Goal: Task Accomplishment & Management: Complete application form

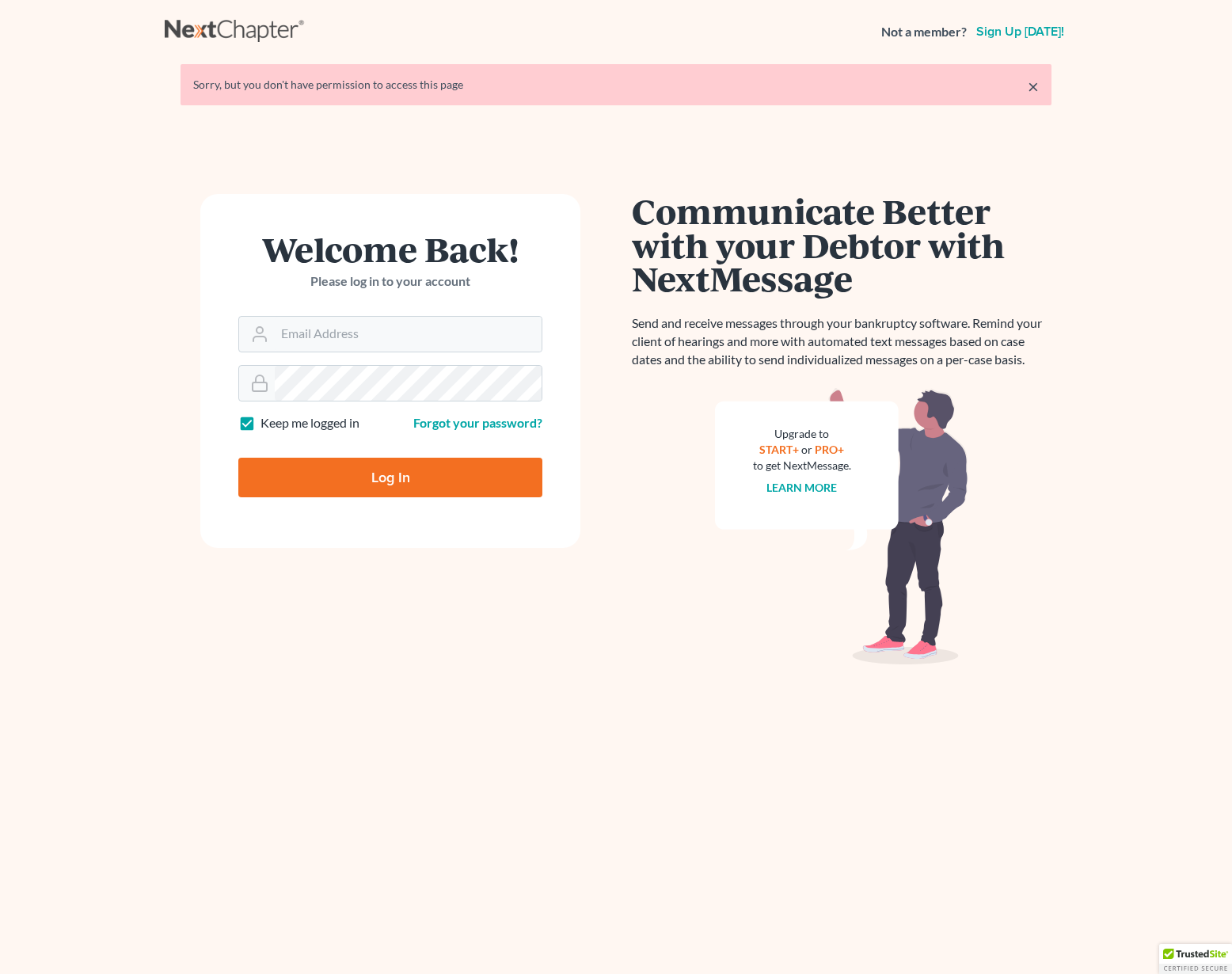
type input "bjlambert@lincolnlegal.org"
type input "Thinking..."
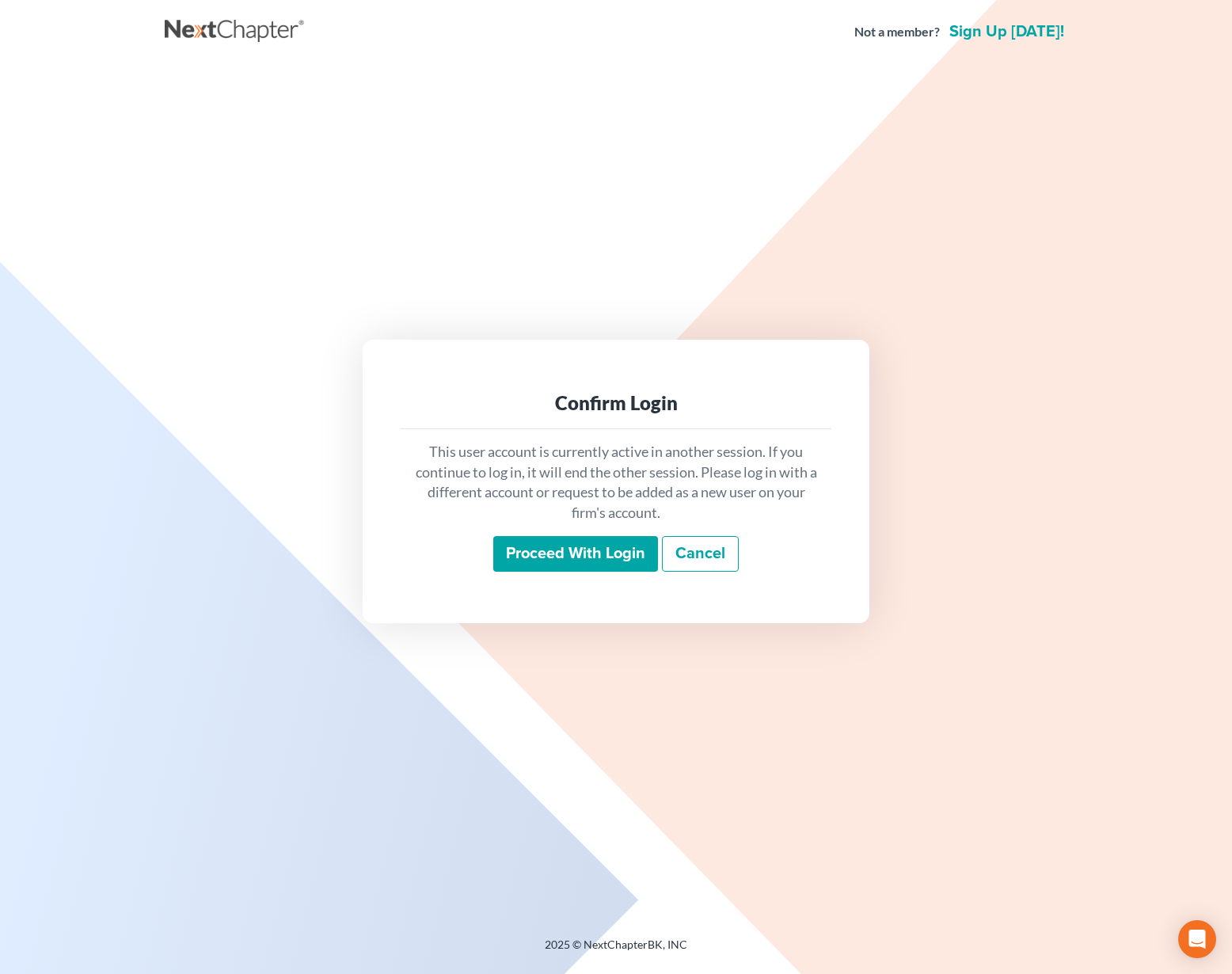
click at [545, 551] on input "Proceed with login" at bounding box center [575, 554] width 165 height 37
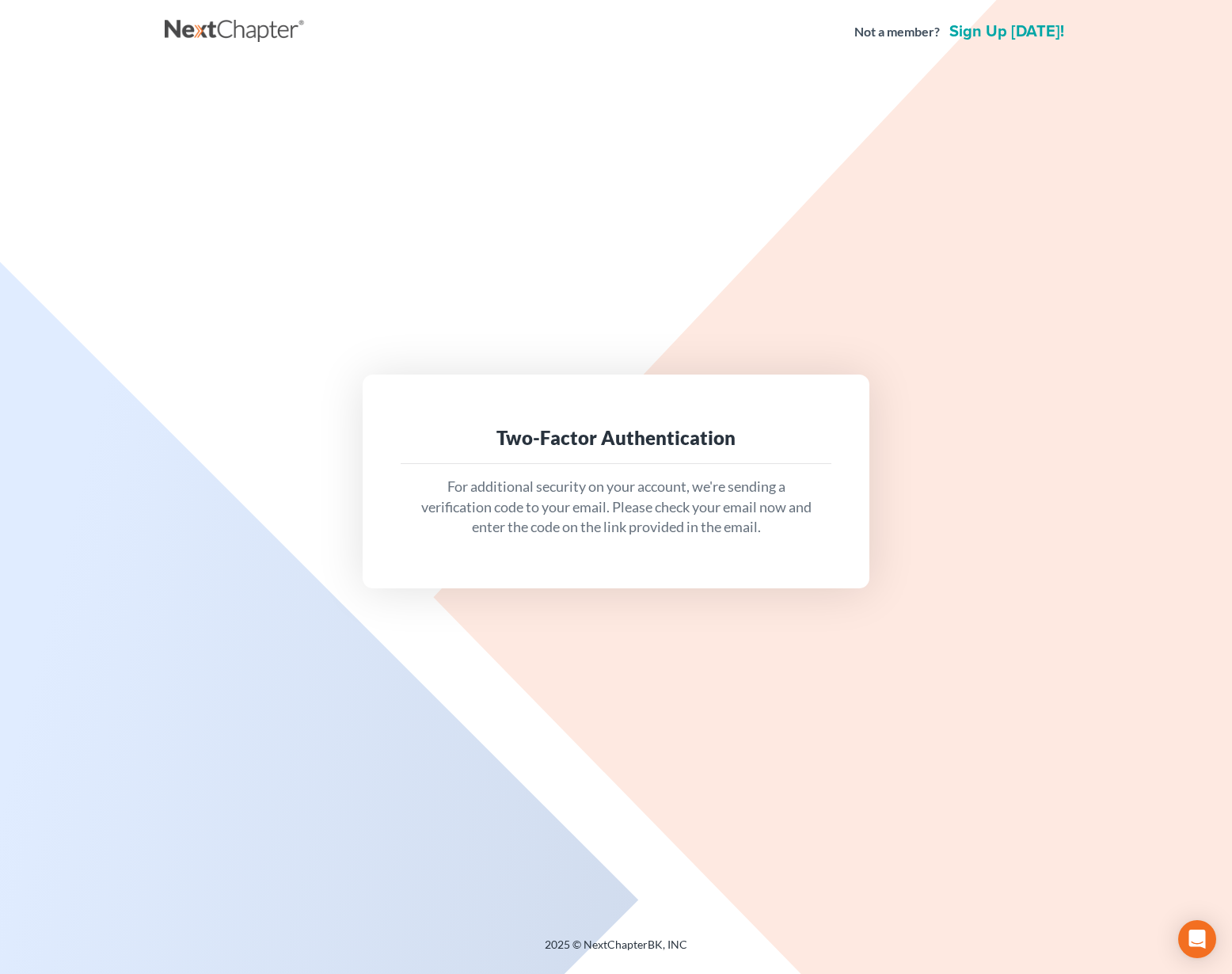
click at [0, 615] on html "Not a member? Sign up [DATE]! Two-Factor Authentication For additional security…" at bounding box center [616, 487] width 1232 height 974
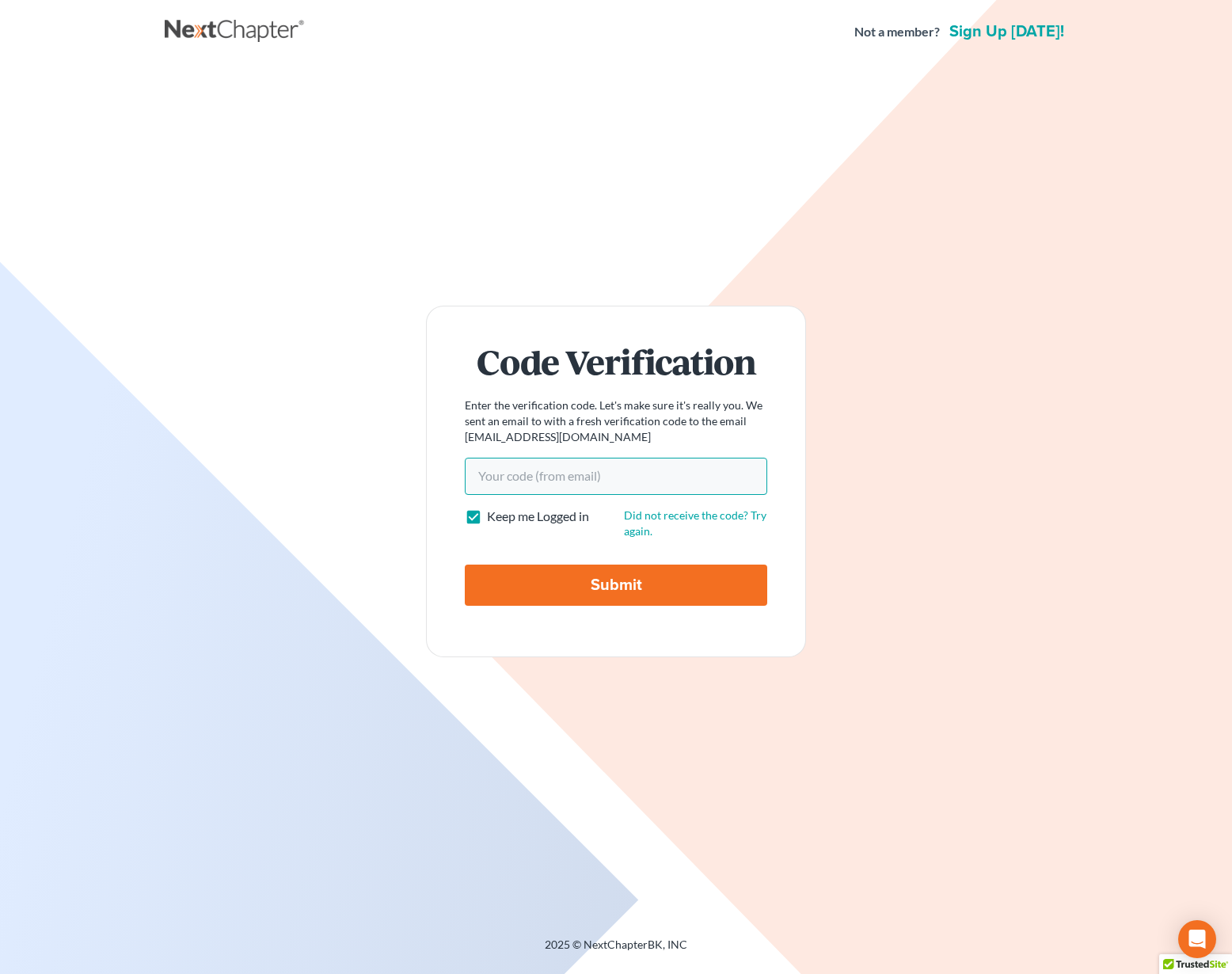
type input "bjlambert@lincolnlegal.org"
type input "Thinking..."
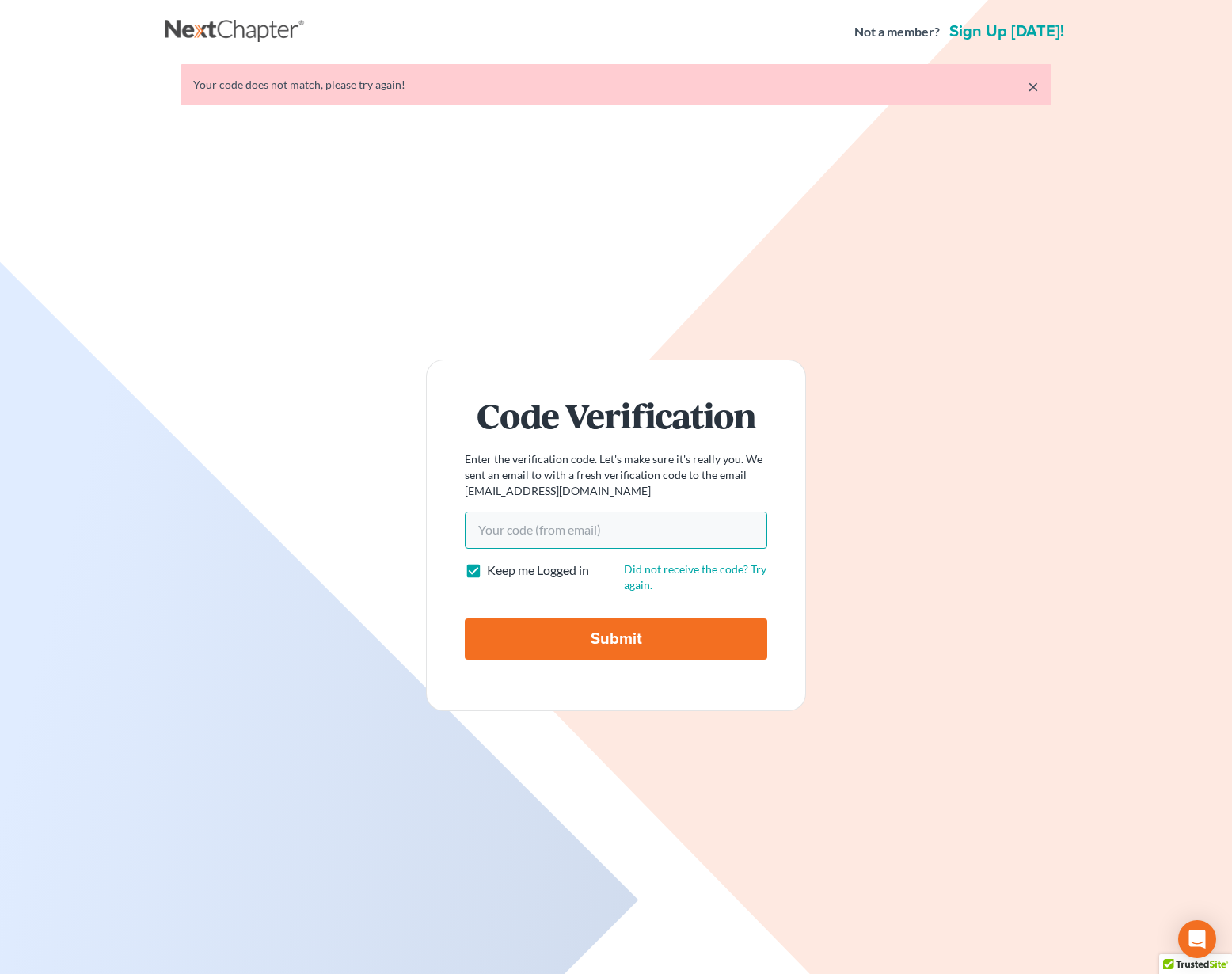
click at [603, 529] on input "Your code(from email)" at bounding box center [616, 529] width 303 height 37
paste input "165f35"
type input "165f35"
drag, startPoint x: 604, startPoint y: 632, endPoint x: 605, endPoint y: 547, distance: 85.0
click at [604, 631] on input "Submit" at bounding box center [616, 639] width 303 height 41
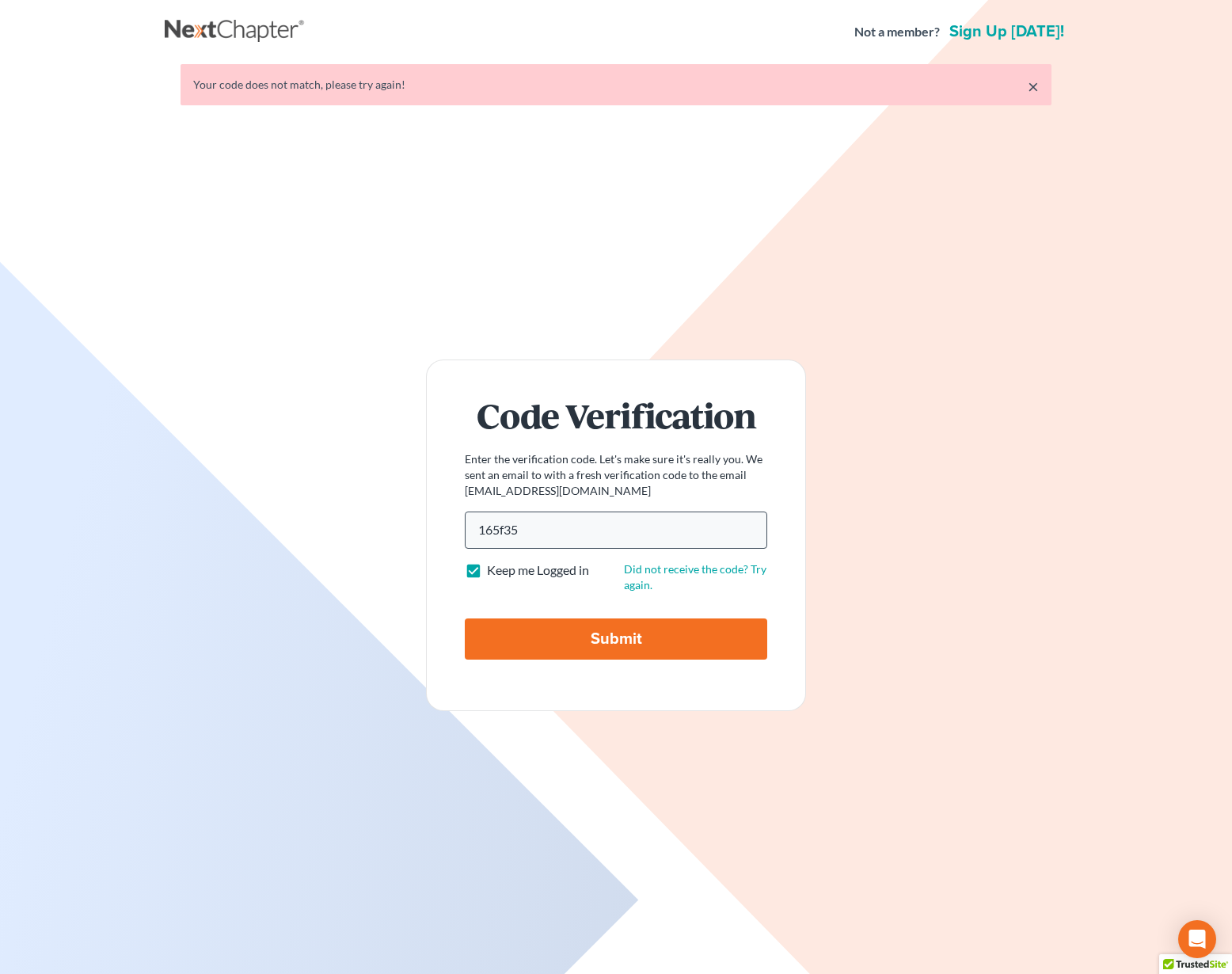
type input "Thinking..."
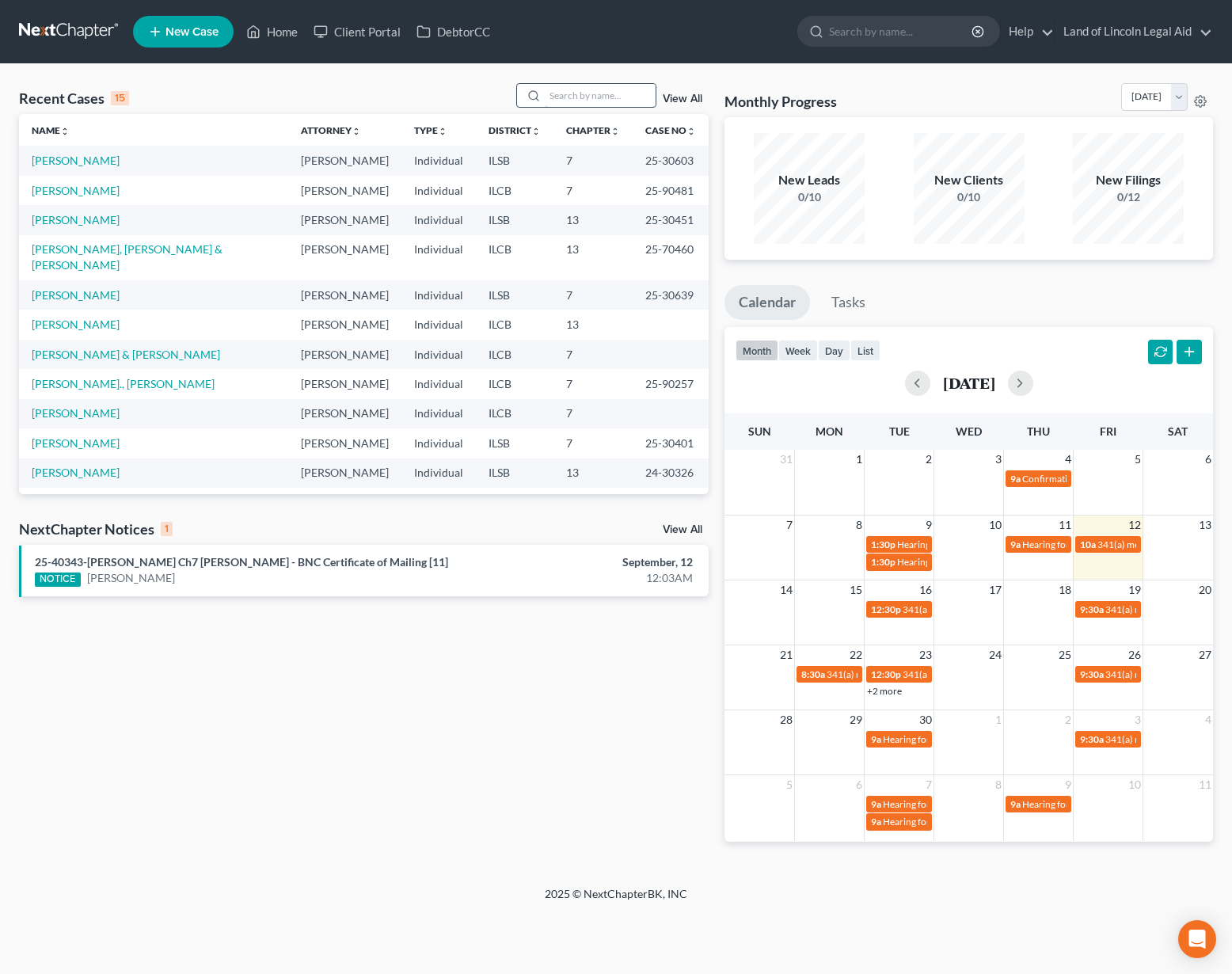
click at [562, 98] on input "search" at bounding box center [600, 95] width 111 height 23
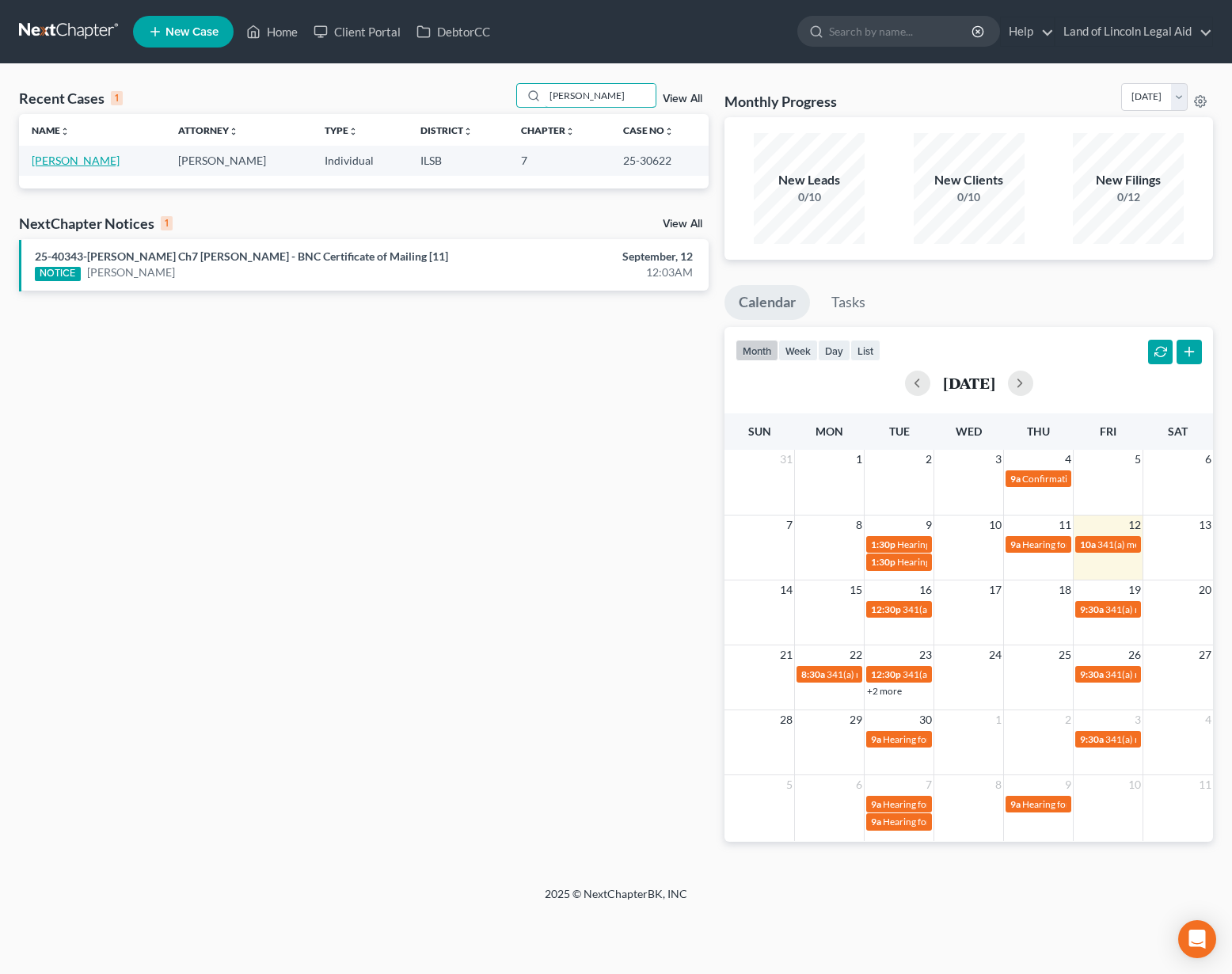
type input "sanders"
click at [69, 157] on link "Sanders, Maranita" at bounding box center [75, 160] width 87 height 13
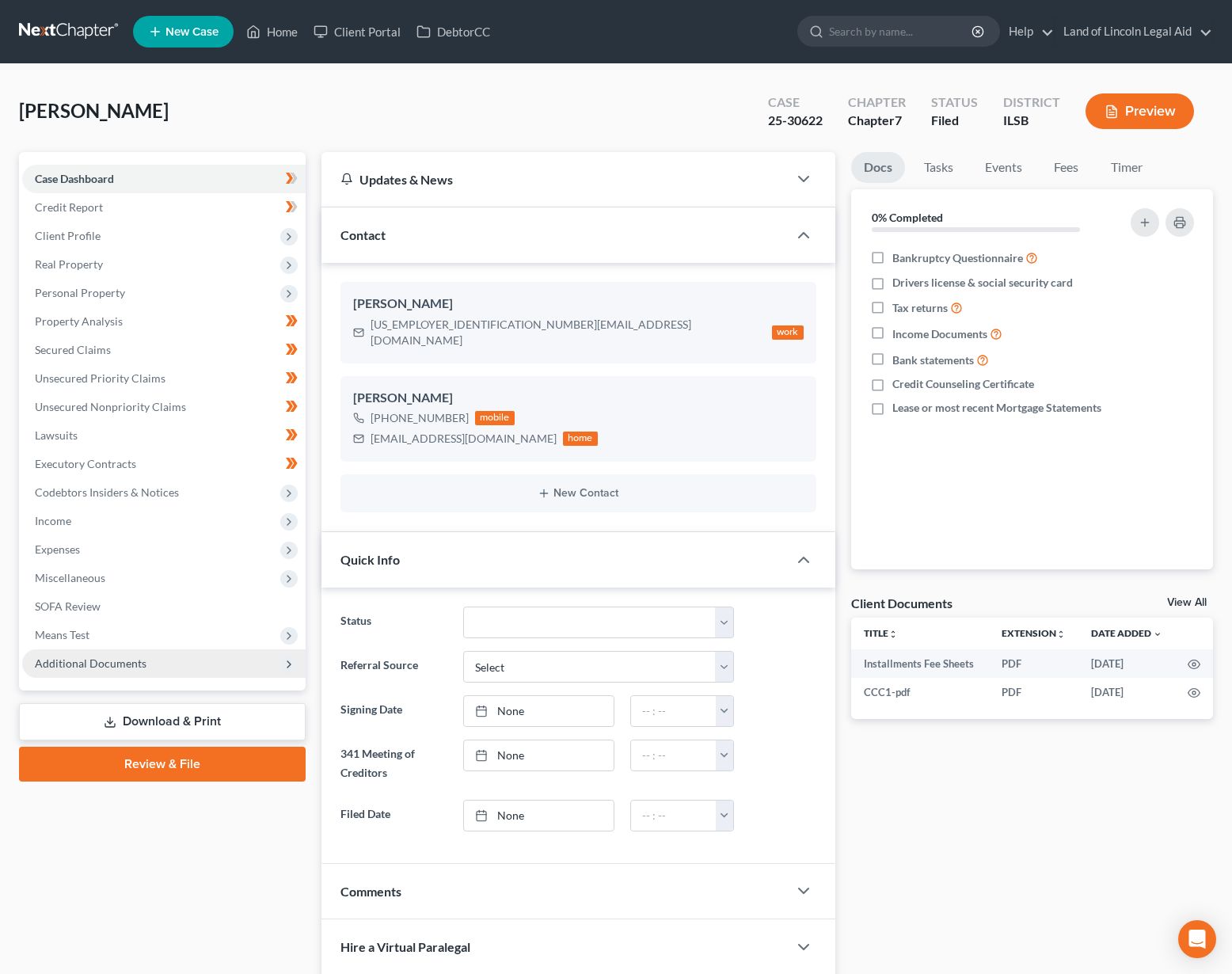
click at [118, 665] on span "Additional Documents" at bounding box center [90, 663] width 112 height 13
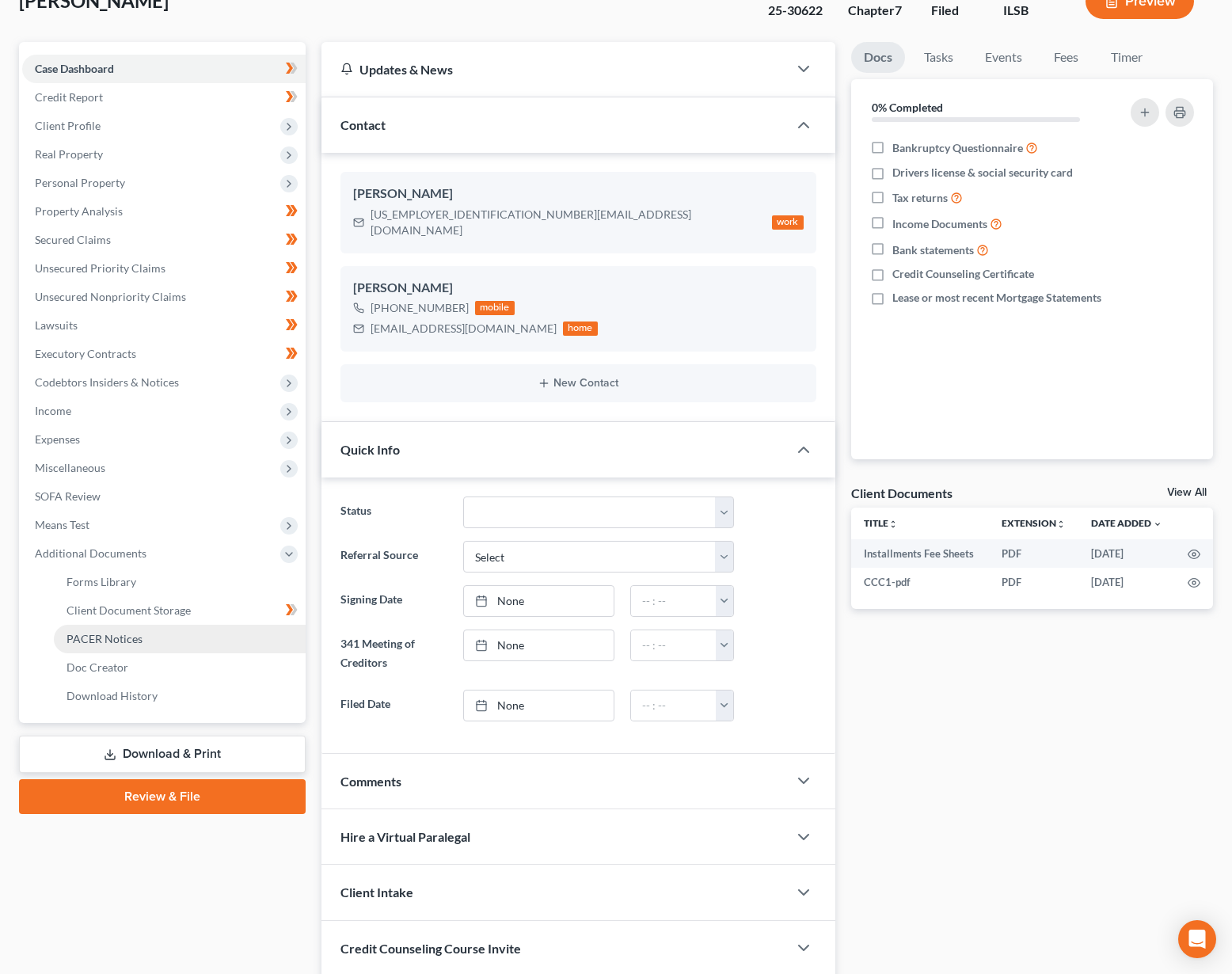
click at [111, 646] on link "PACER Notices" at bounding box center [180, 638] width 252 height 28
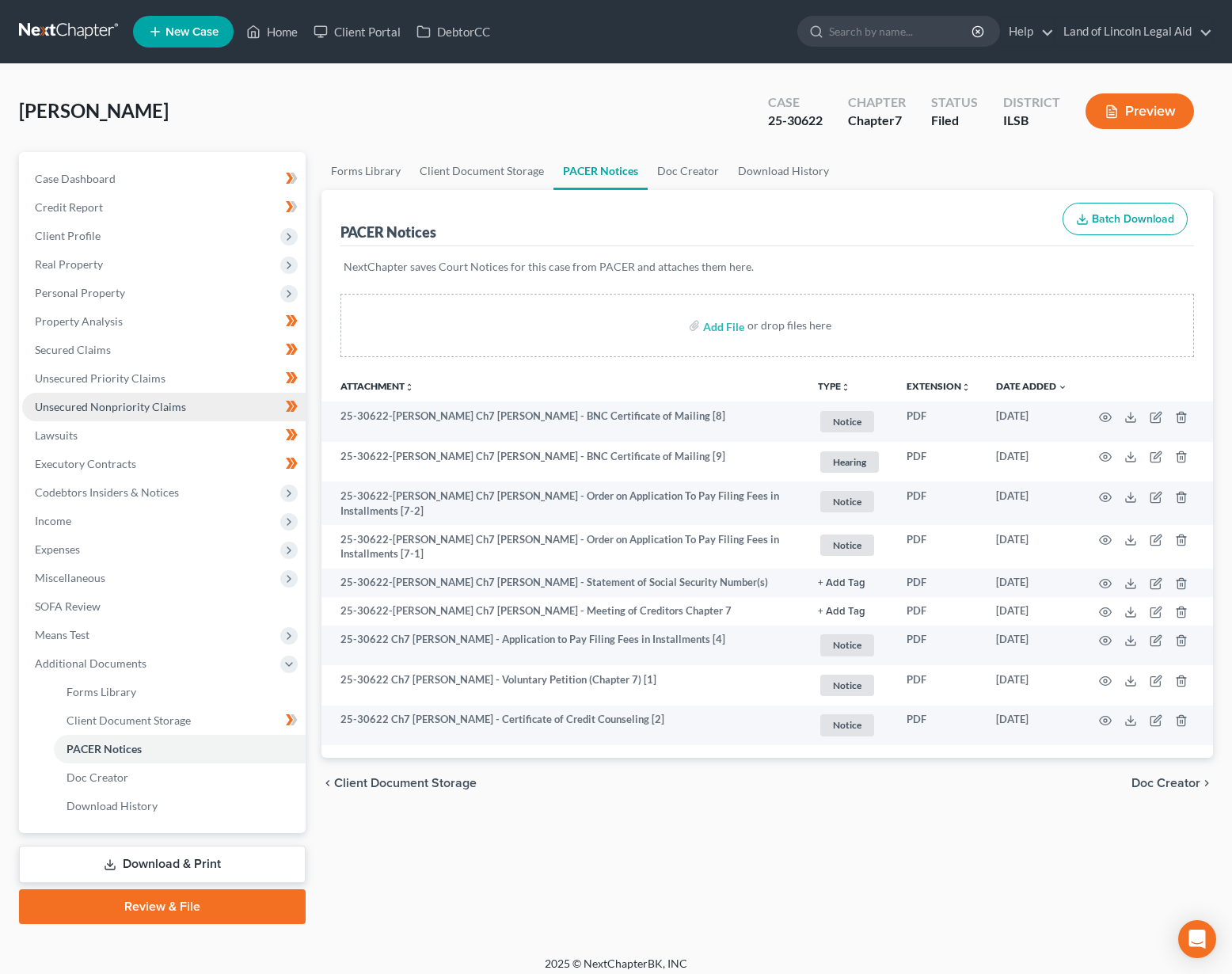
click at [113, 409] on span "Unsecured Nonpriority Claims" at bounding box center [110, 406] width 151 height 13
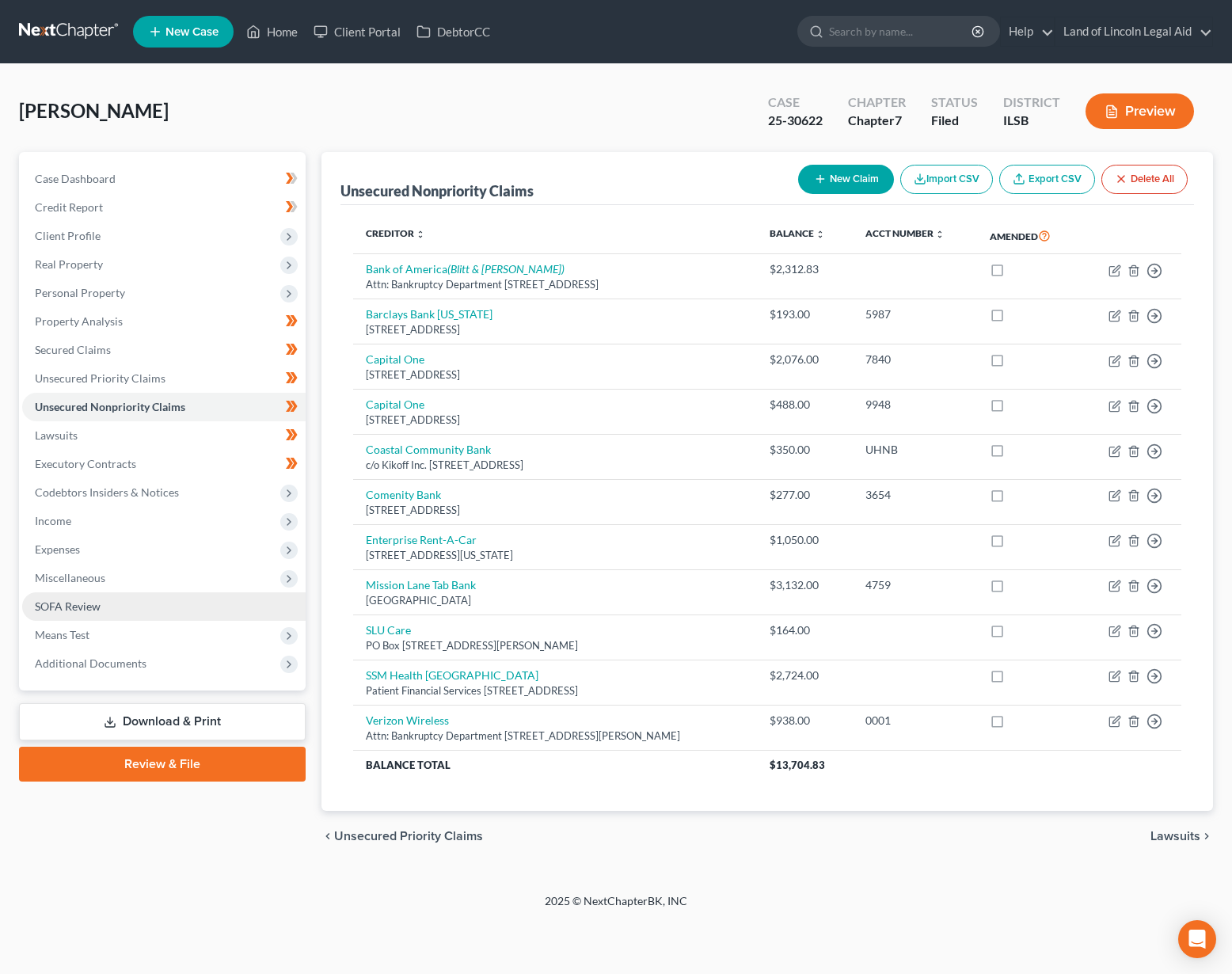
click at [103, 602] on link "SOFA Review" at bounding box center [164, 606] width 283 height 28
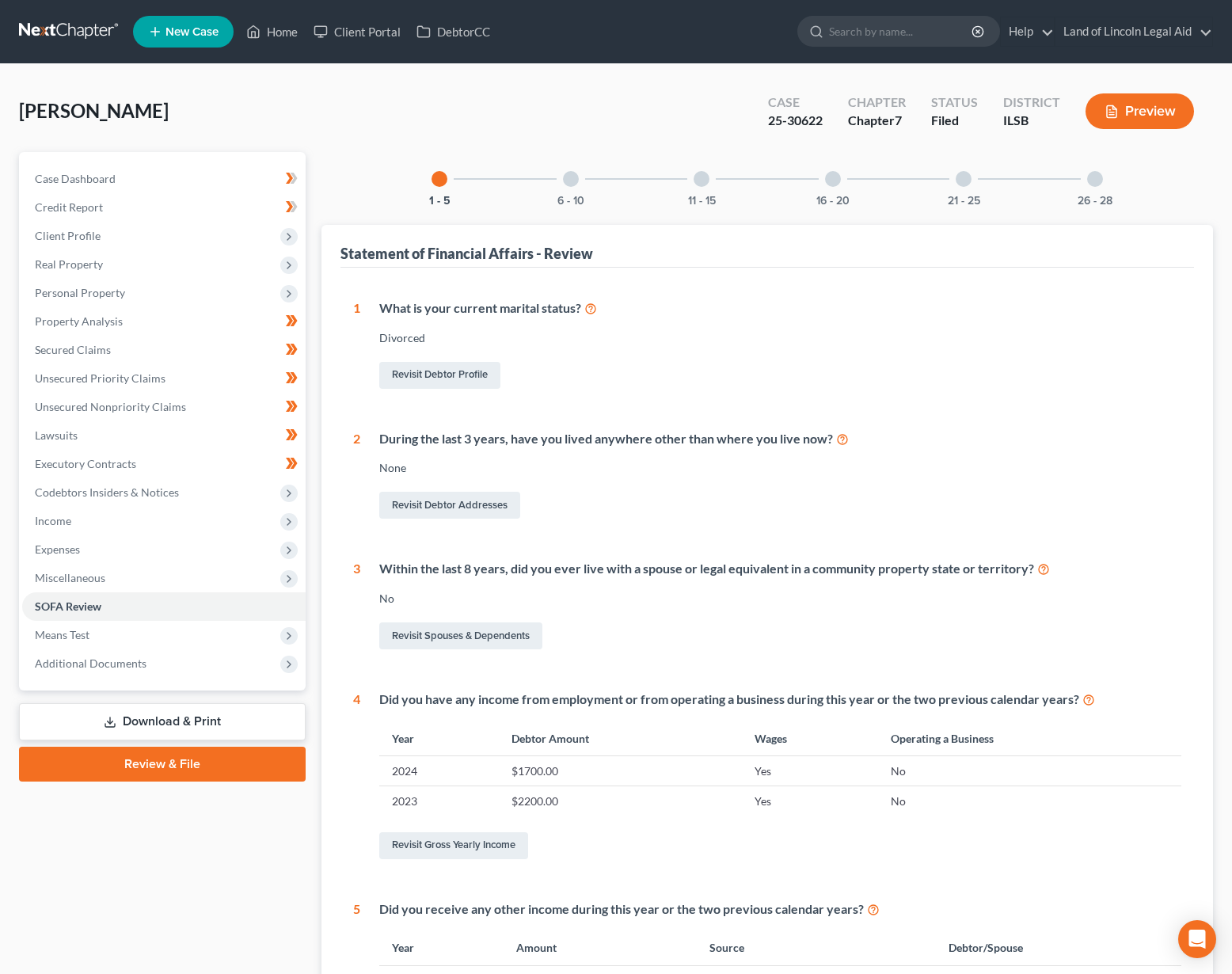
click at [576, 181] on div at bounding box center [571, 179] width 16 height 16
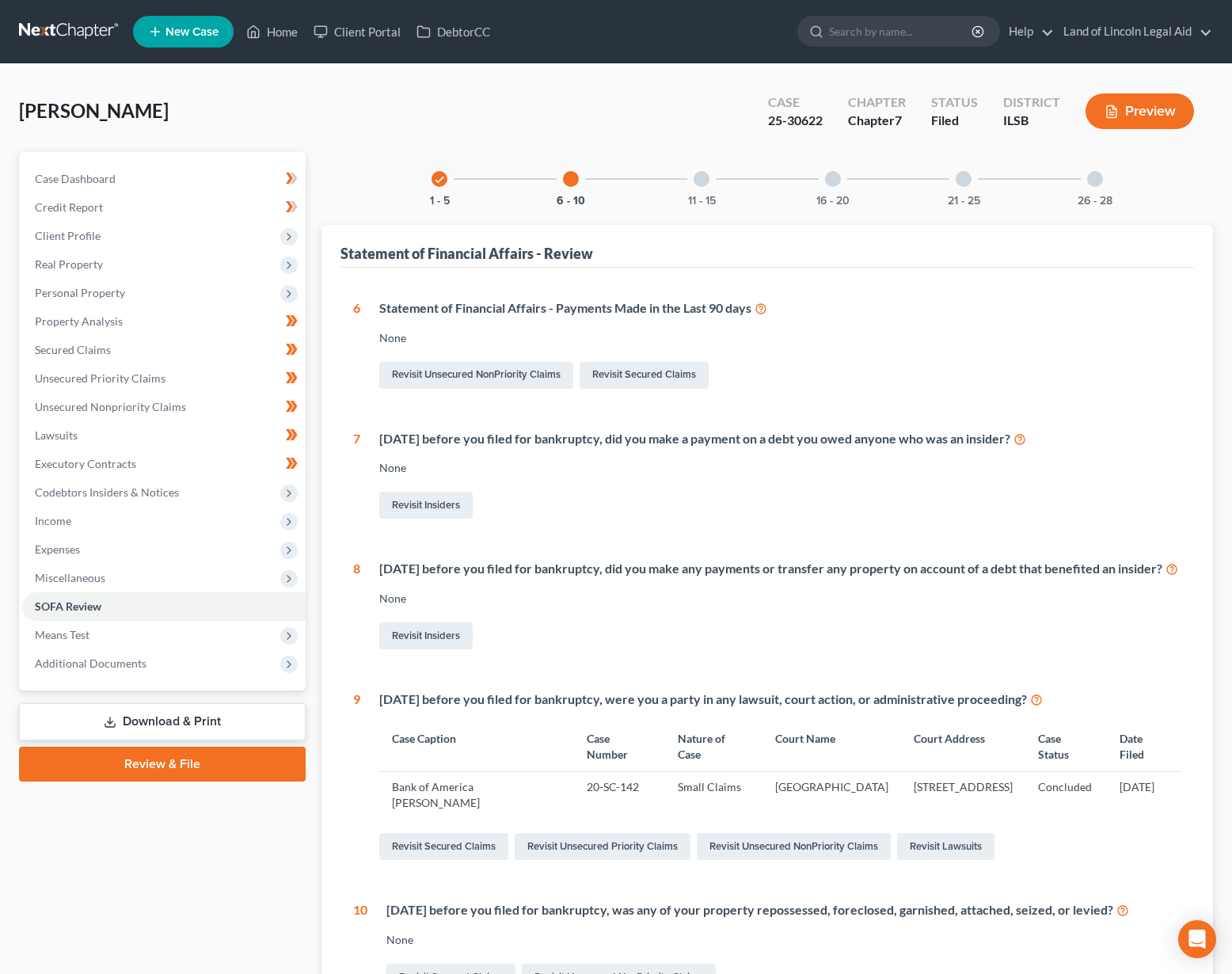
click at [714, 170] on div "11 - 15" at bounding box center [701, 179] width 54 height 54
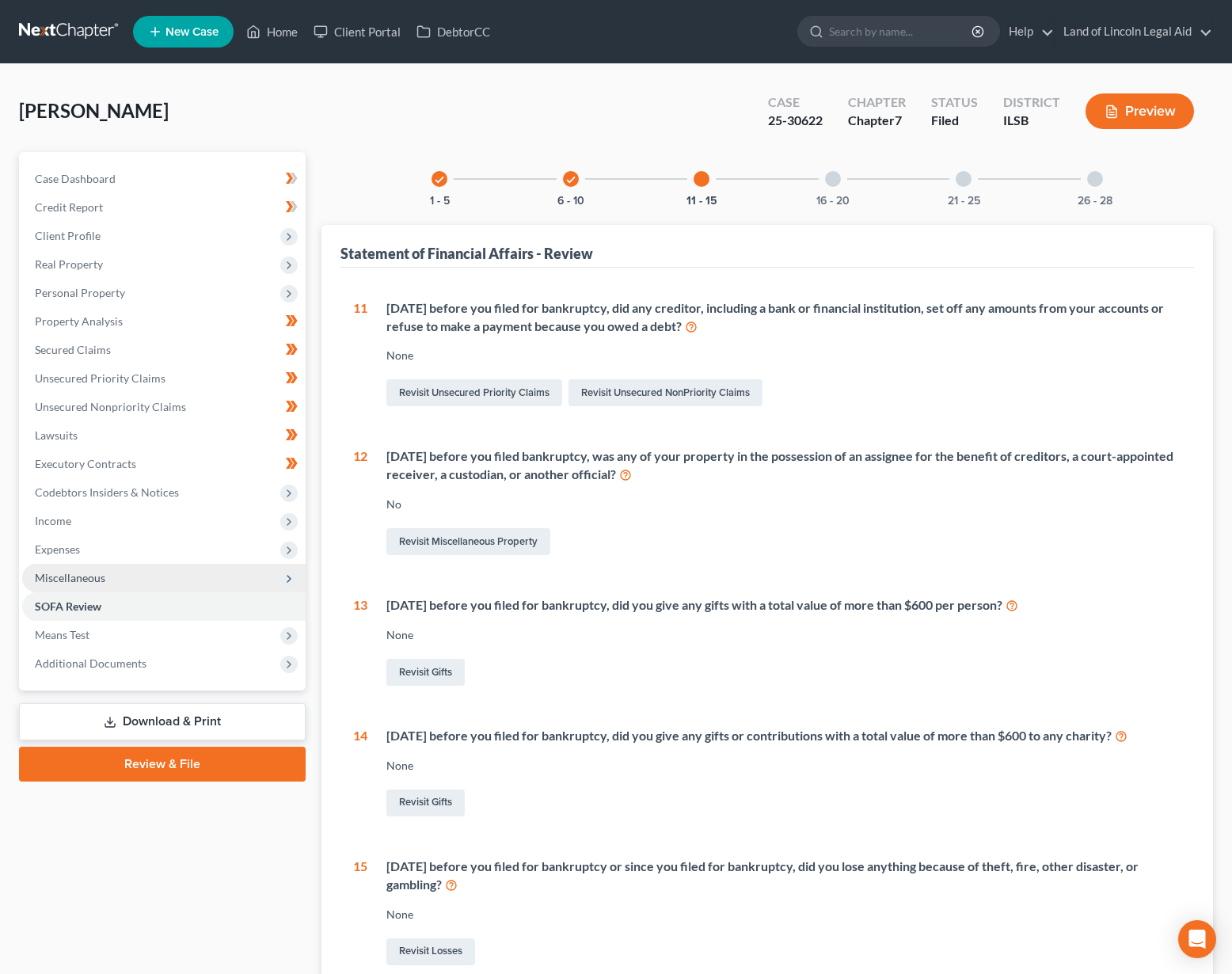
click at [73, 563] on span "Miscellaneous" at bounding box center [164, 577] width 283 height 28
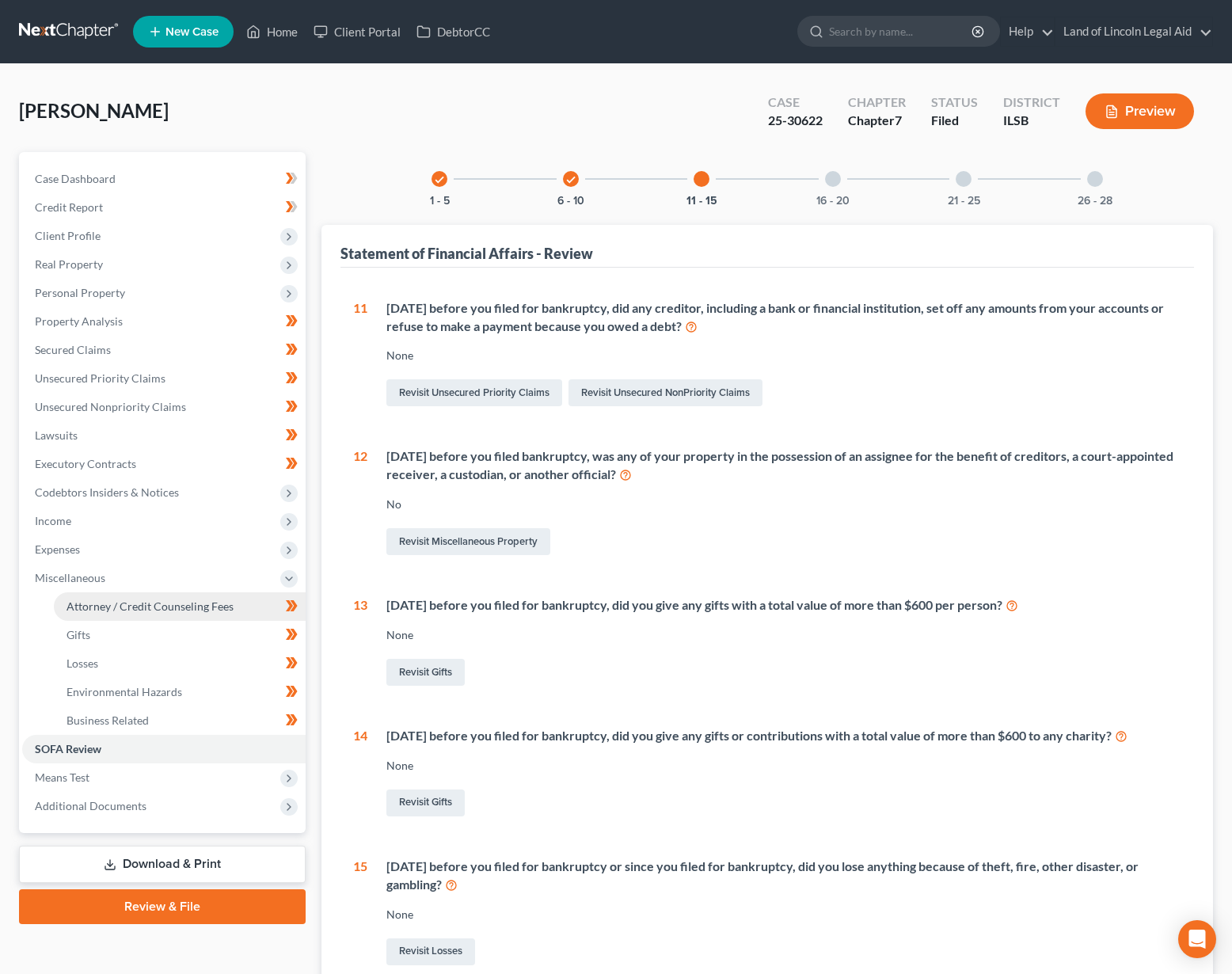
click at [86, 612] on span "Attorney / Credit Counseling Fees" at bounding box center [150, 605] width 167 height 13
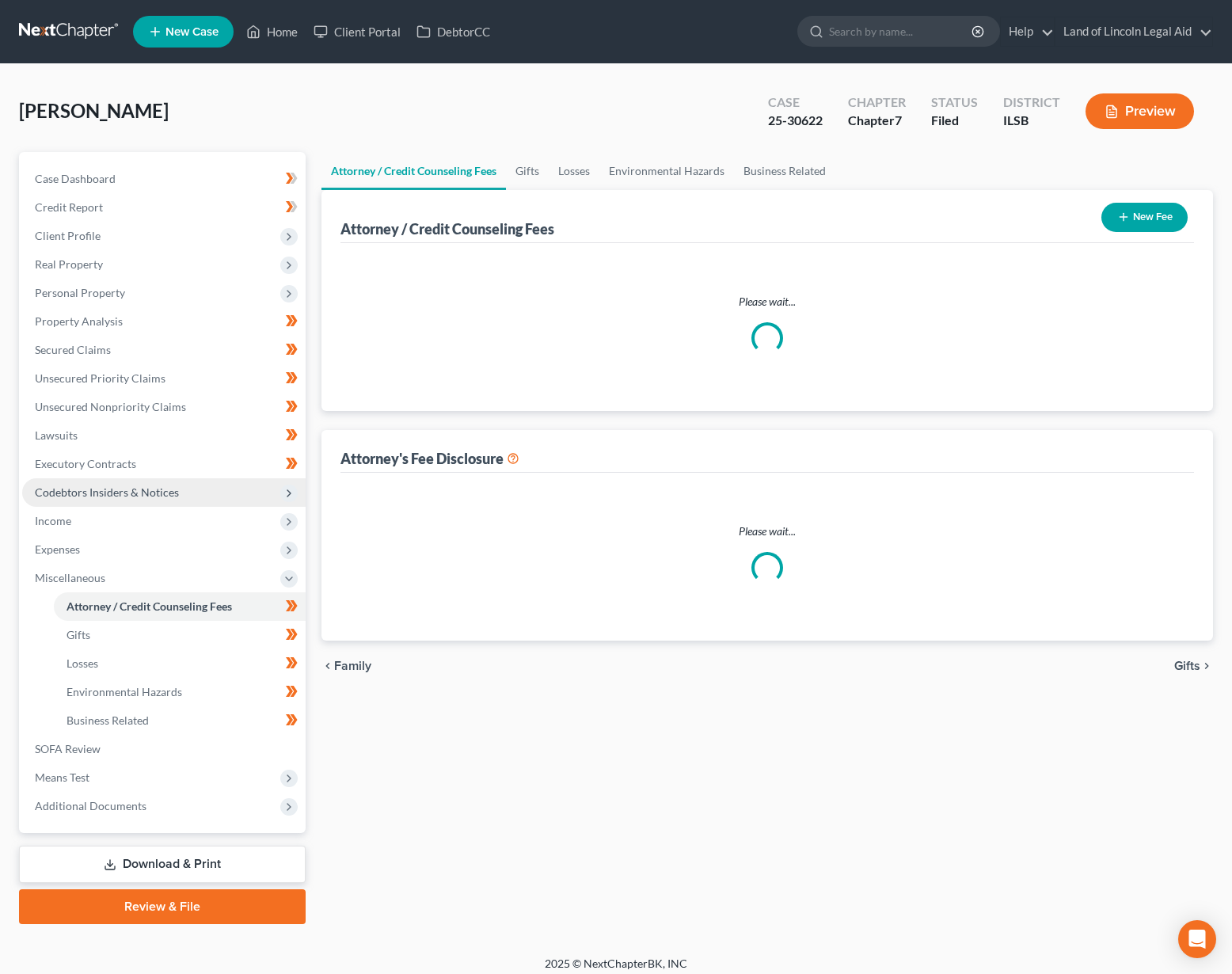
select select "0"
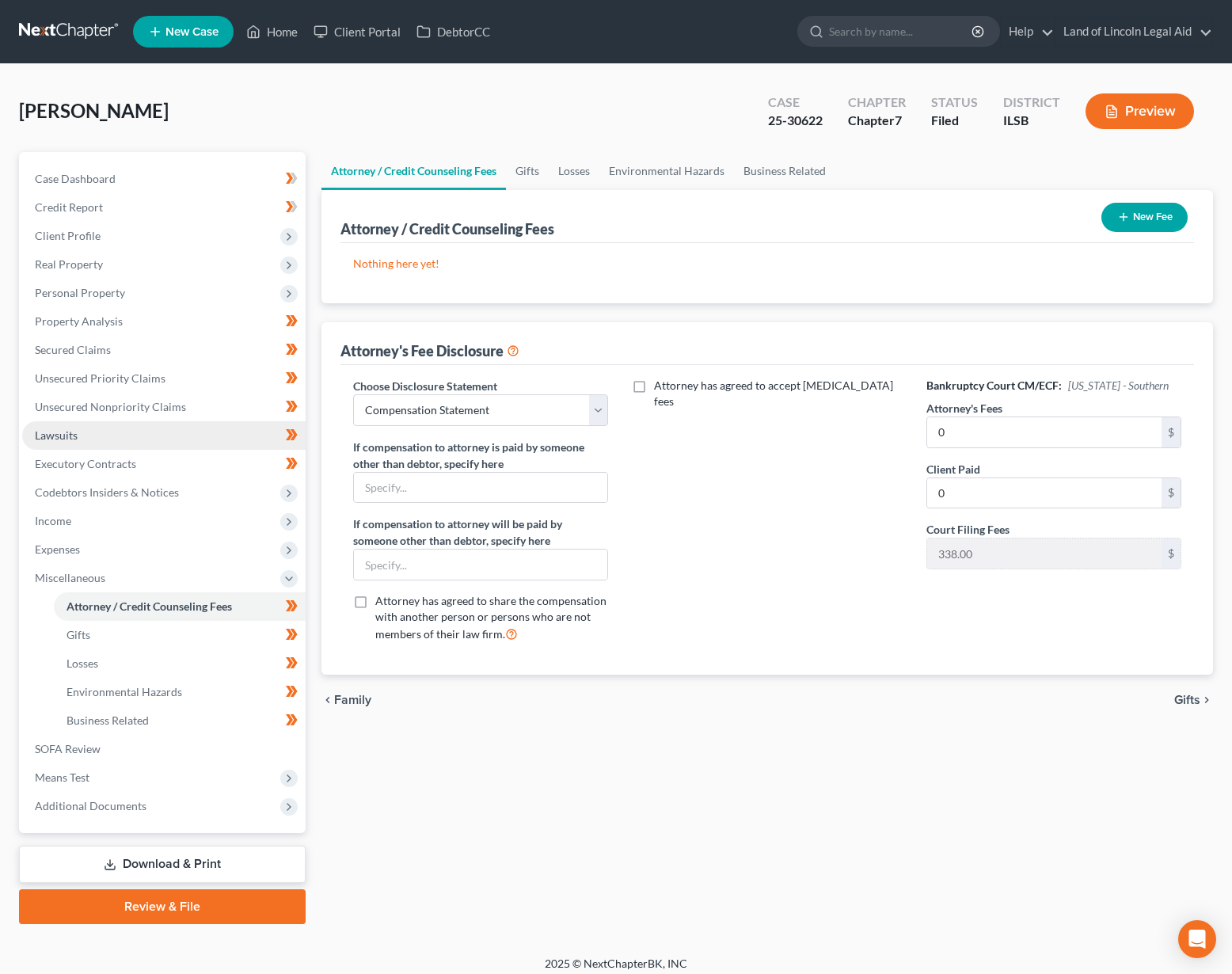
click at [58, 436] on span "Lawsuits" at bounding box center [55, 434] width 42 height 13
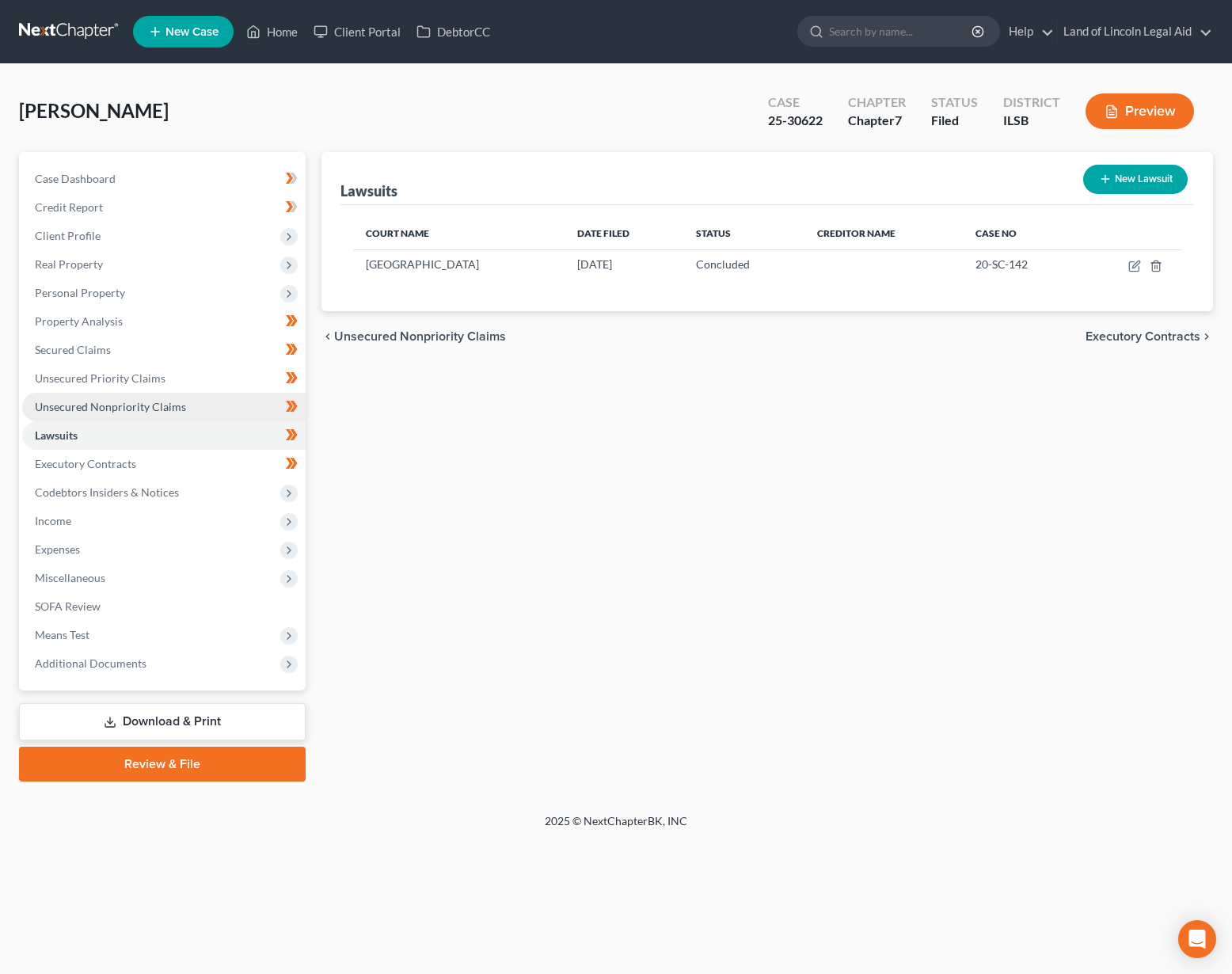
click at [60, 403] on span "Unsecured Nonpriority Claims" at bounding box center [110, 406] width 151 height 13
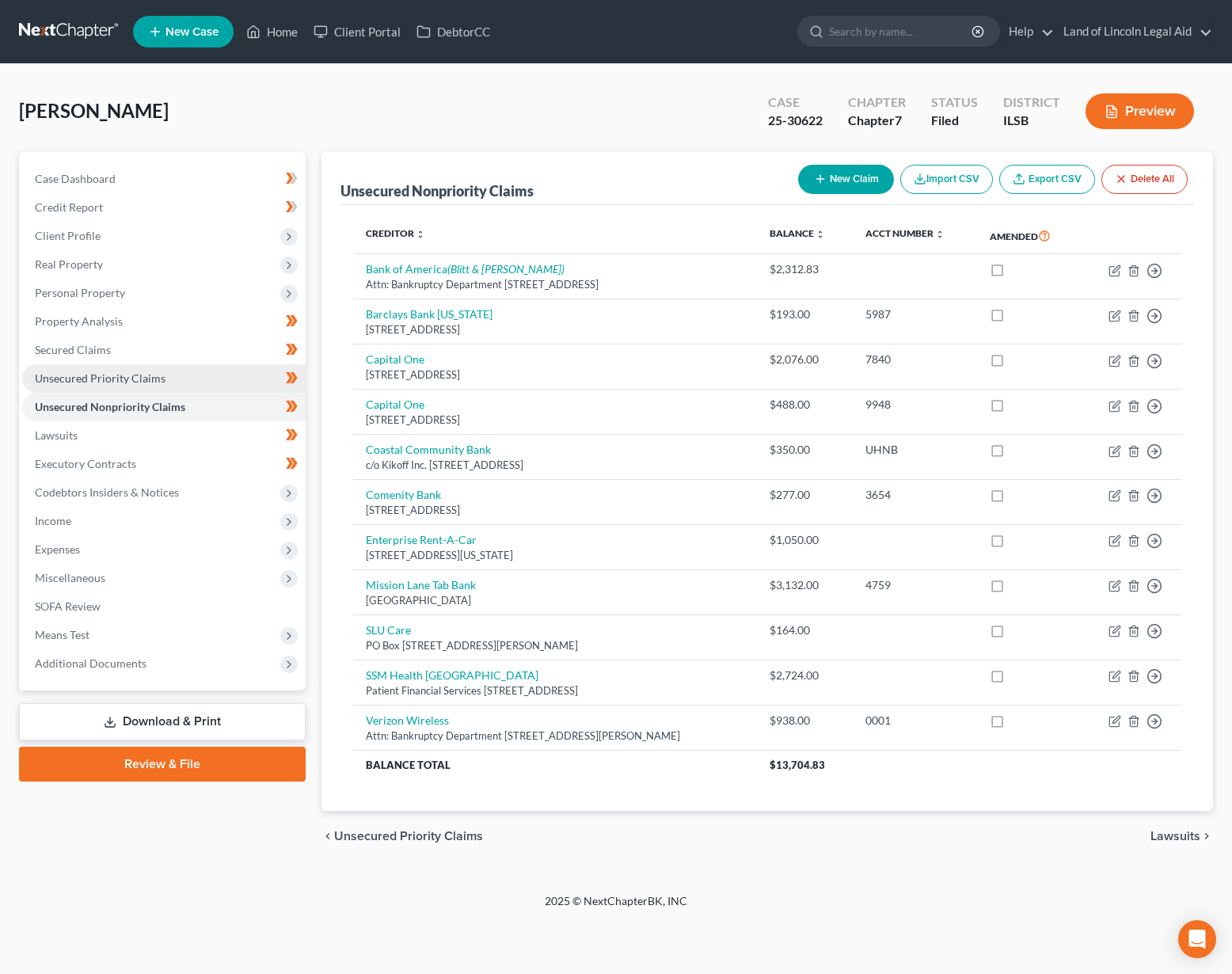
click at [71, 386] on link "Unsecured Priority Claims" at bounding box center [164, 378] width 283 height 28
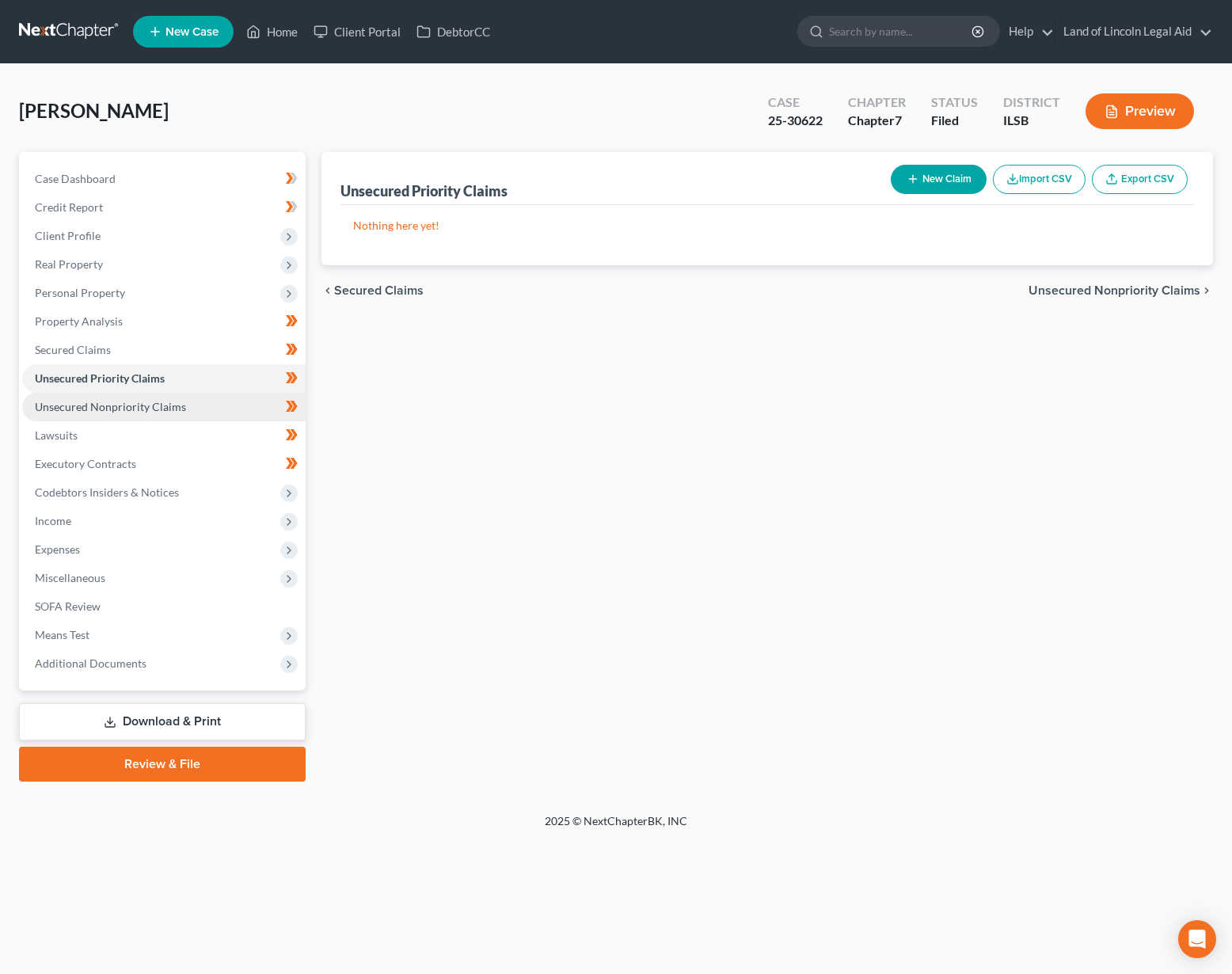
click at [68, 403] on span "Unsecured Nonpriority Claims" at bounding box center [110, 406] width 151 height 13
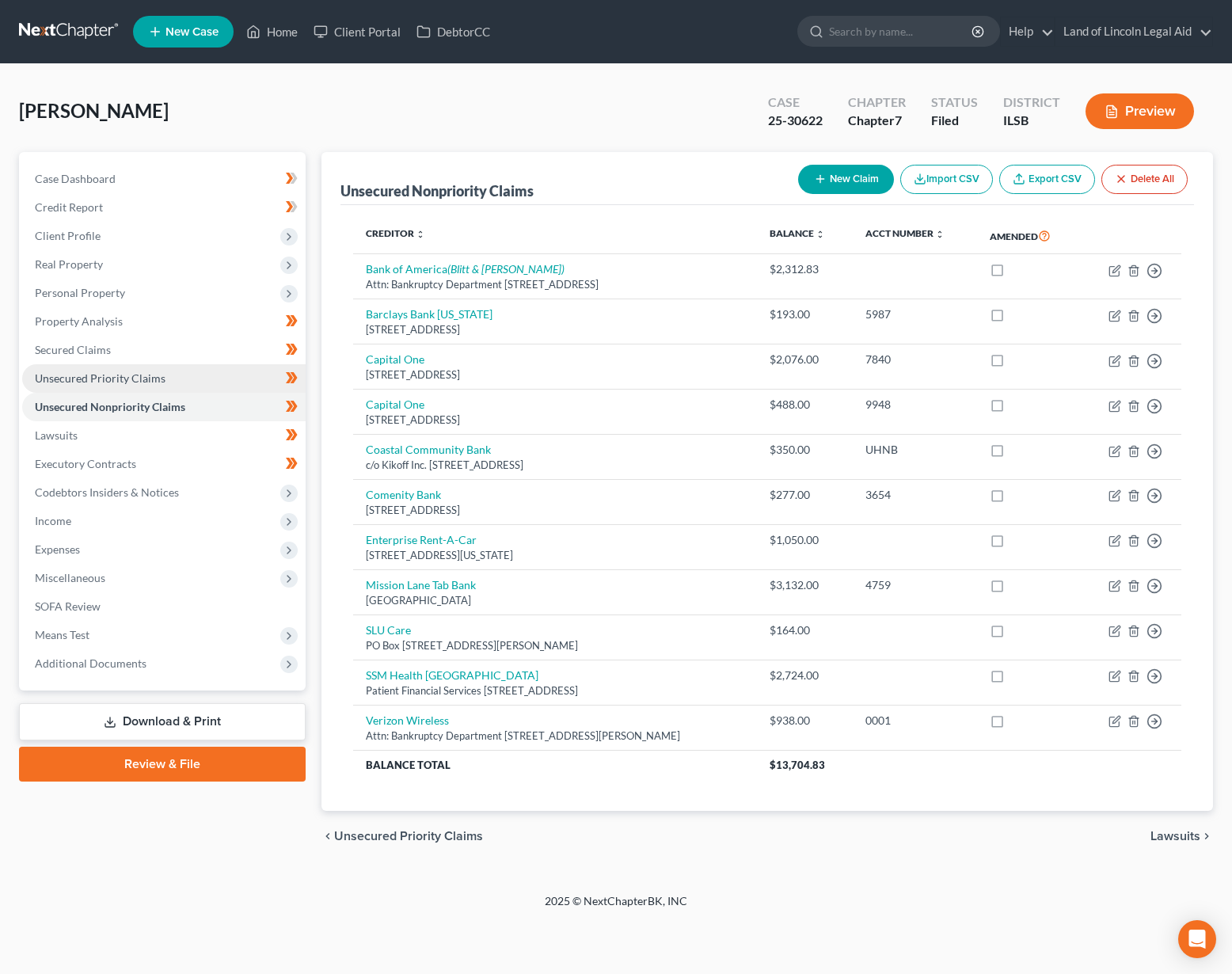
click at [150, 385] on link "Unsecured Priority Claims" at bounding box center [164, 378] width 283 height 28
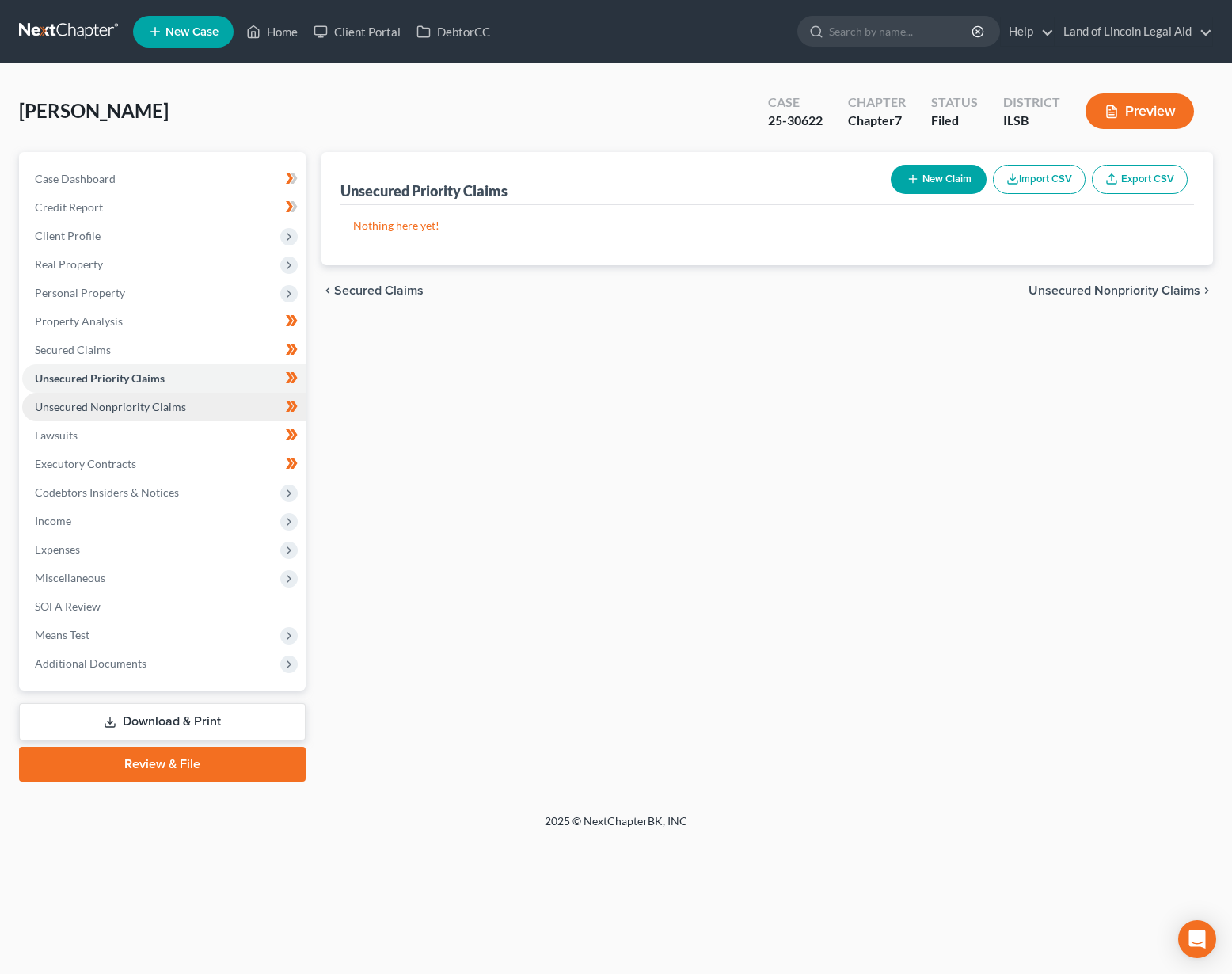
click at [132, 412] on span "Unsecured Nonpriority Claims" at bounding box center [110, 406] width 151 height 13
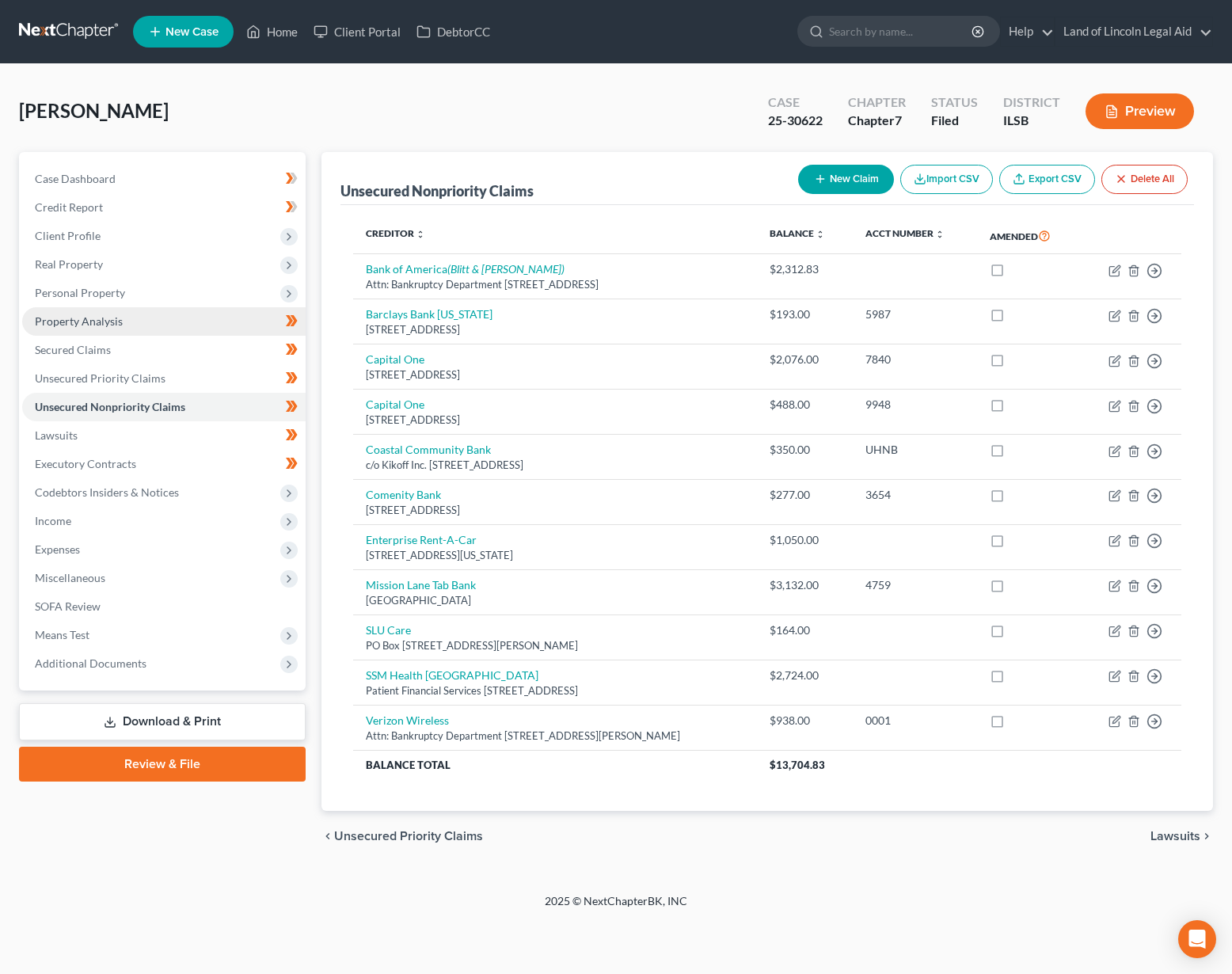
click at [100, 324] on span "Property Analysis" at bounding box center [78, 321] width 87 height 13
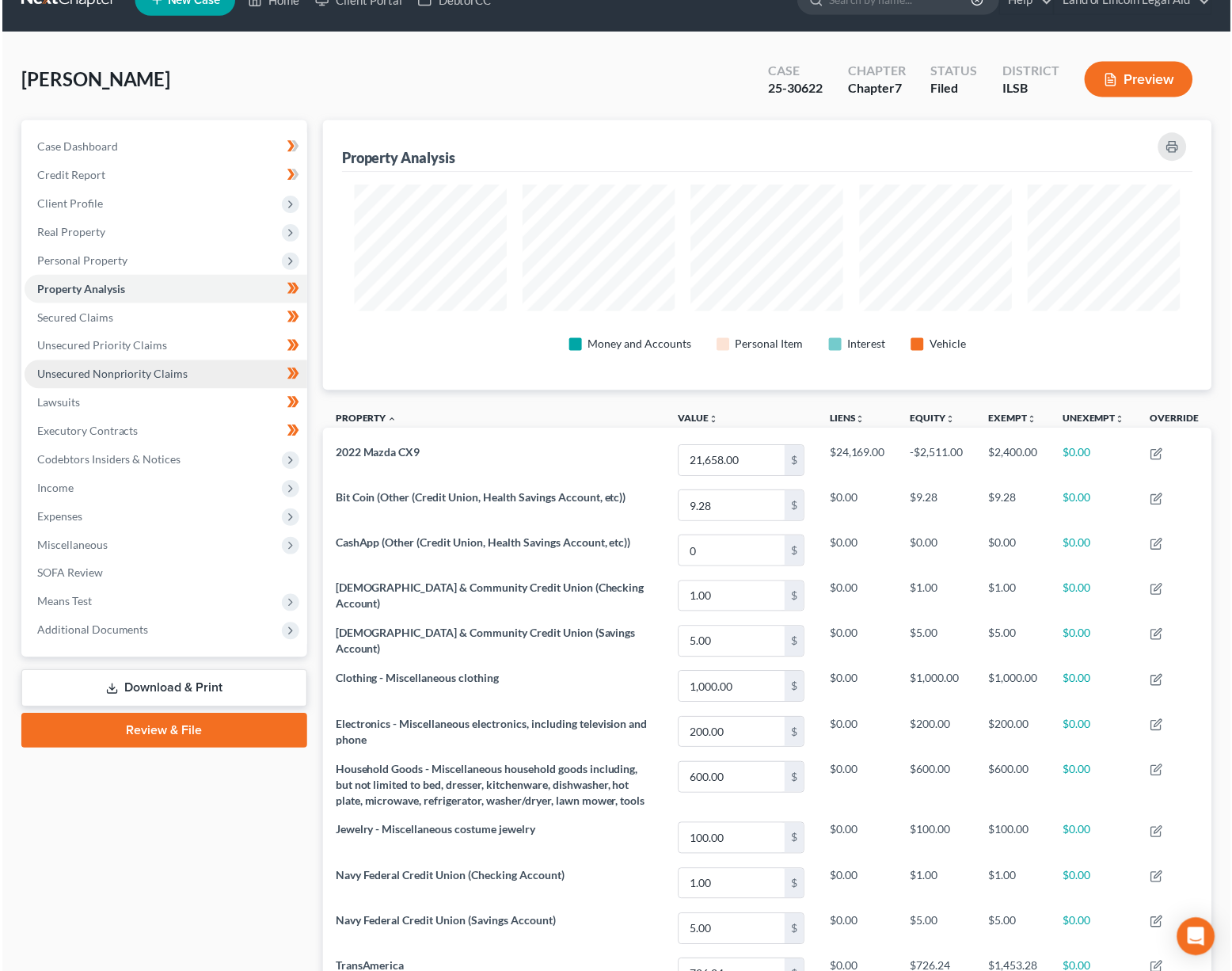
scroll to position [14, 0]
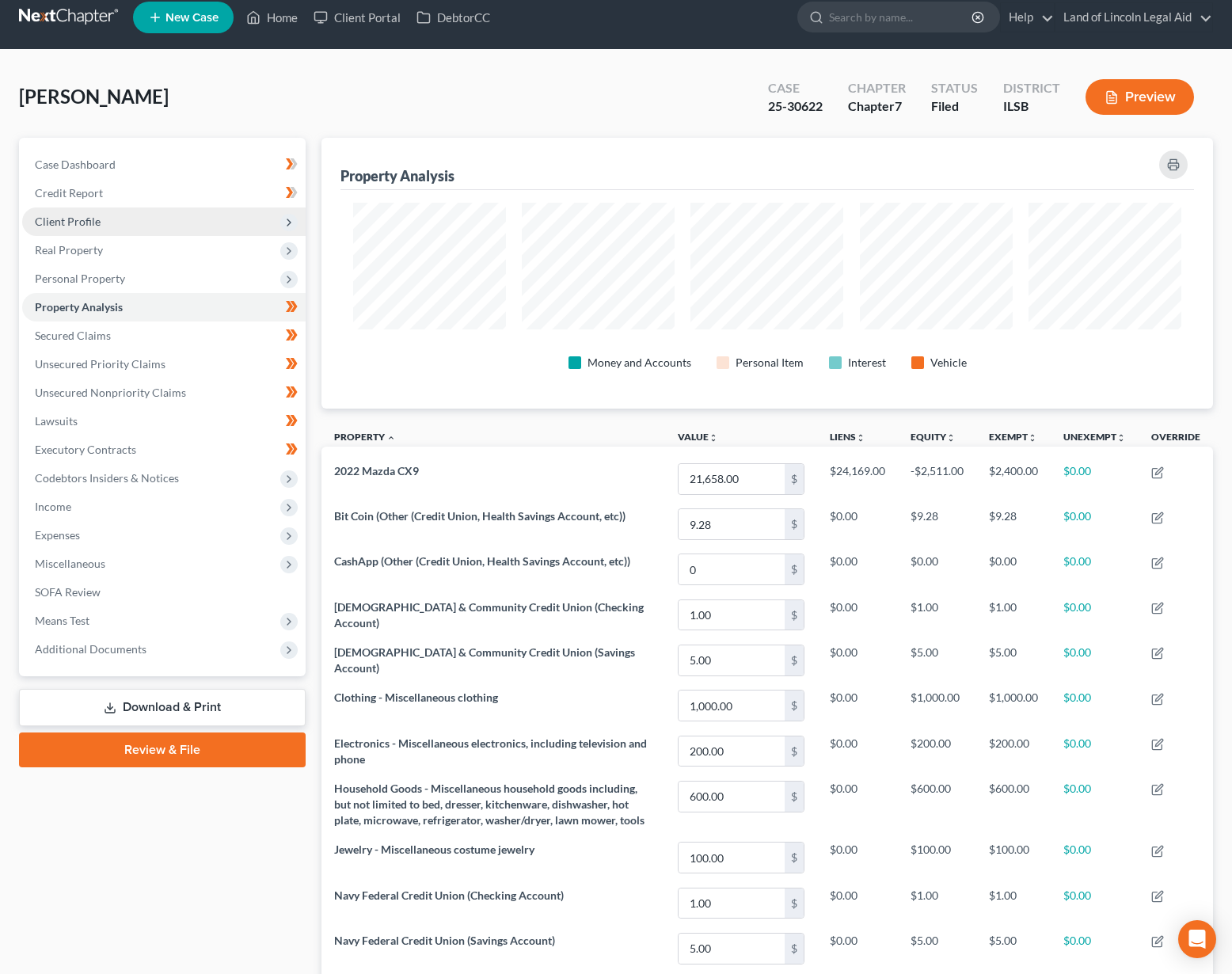
click at [143, 228] on span "Client Profile" at bounding box center [164, 222] width 283 height 28
